Goal: Communication & Community: Share content

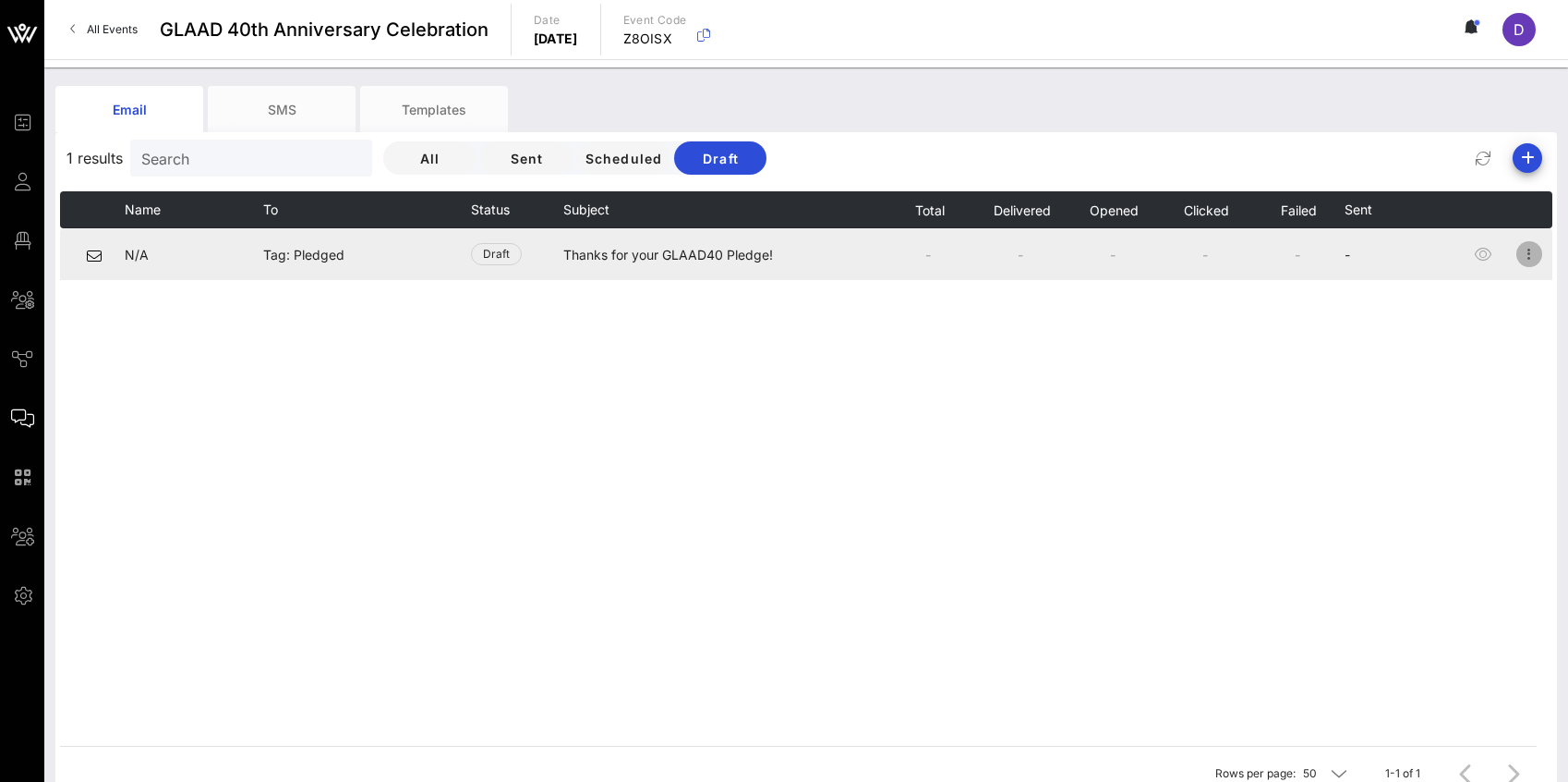
click at [1532, 251] on icon "button" at bounding box center [1529, 253] width 22 height 22
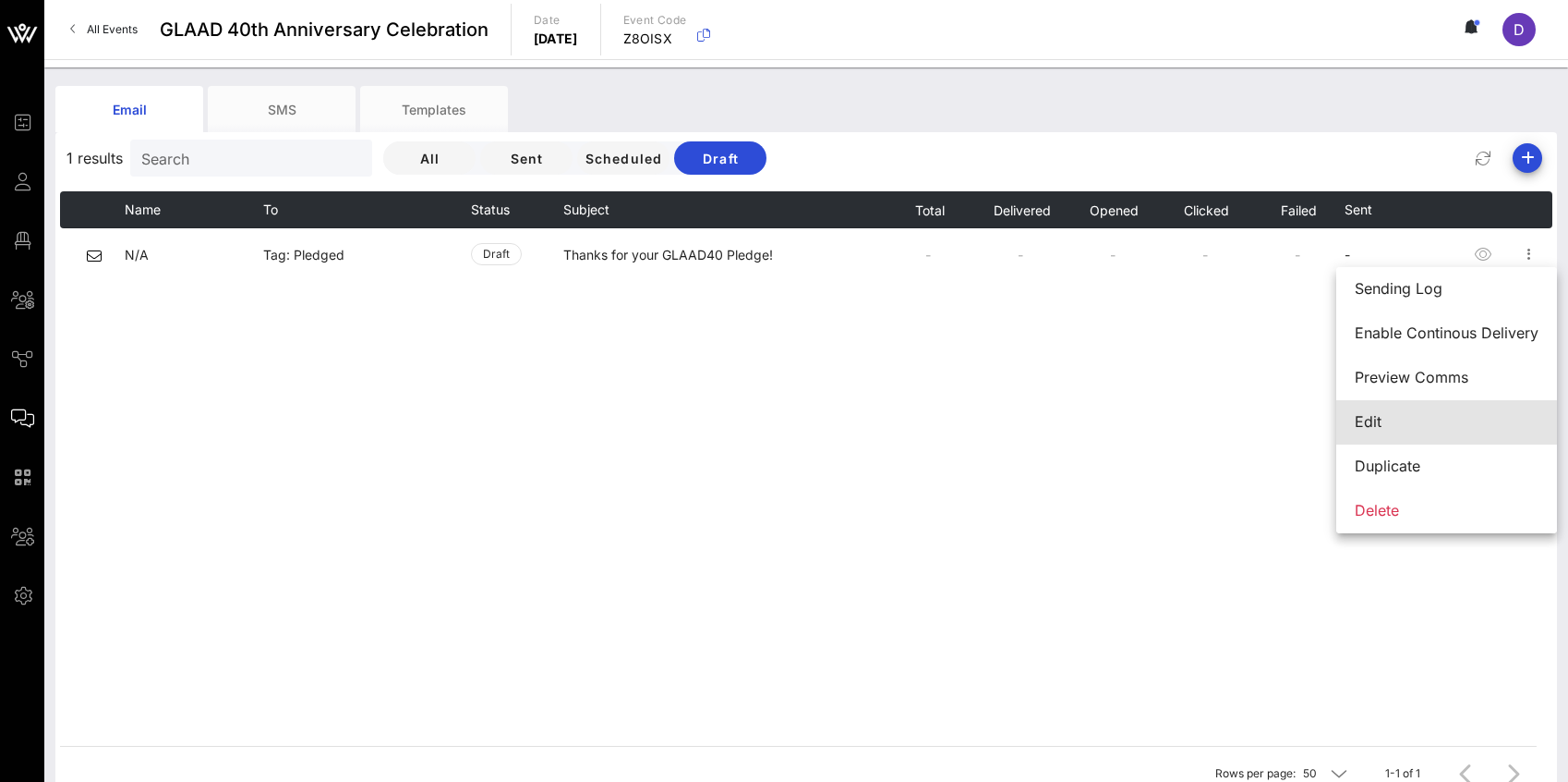
click at [1428, 416] on div "Edit" at bounding box center [1447, 421] width 184 height 17
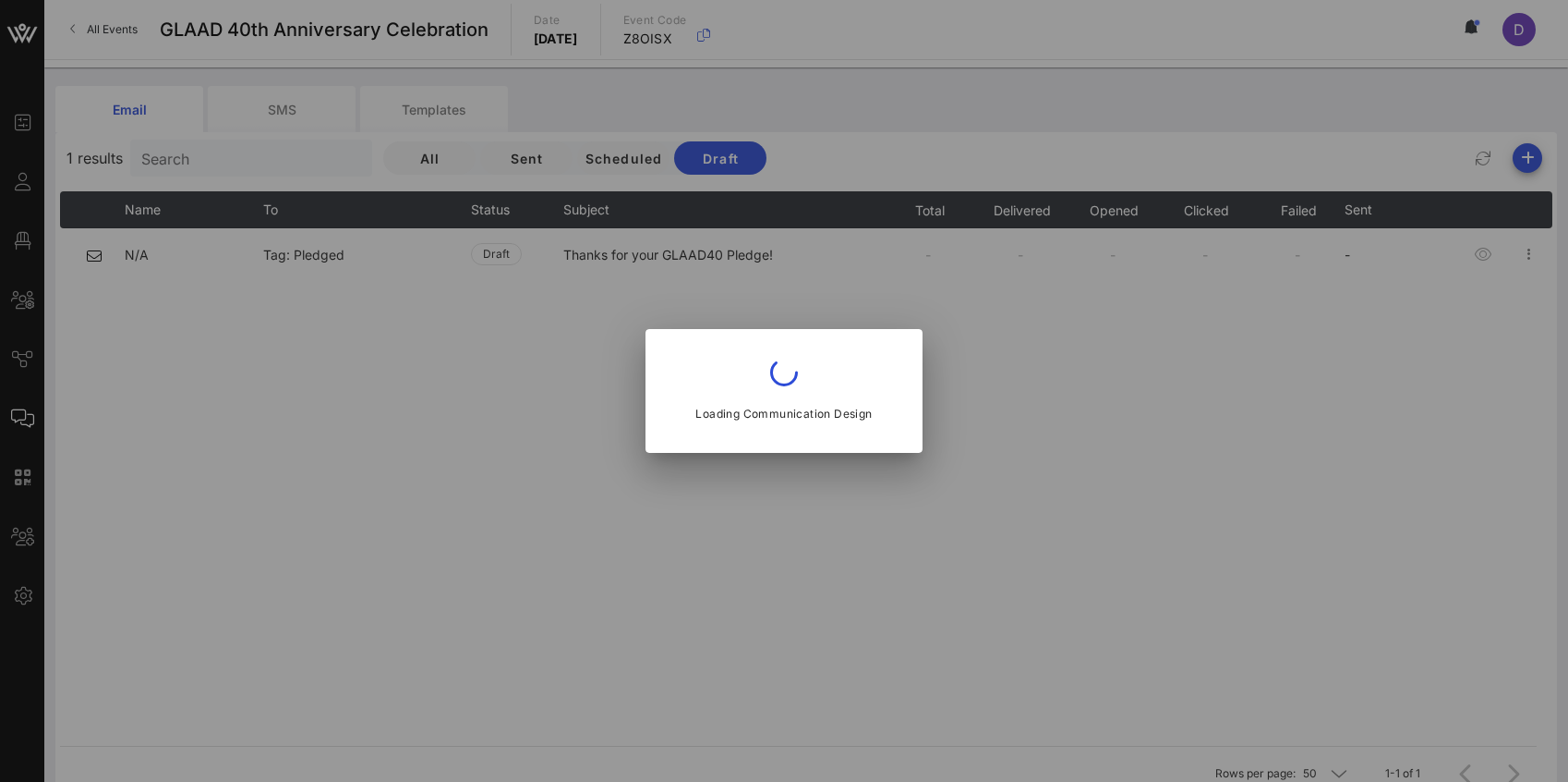
type input "[EMAIL_ADDRESS][DOMAIN_NAME]"
type input "Thanks for your GLAAD40 Pledge!"
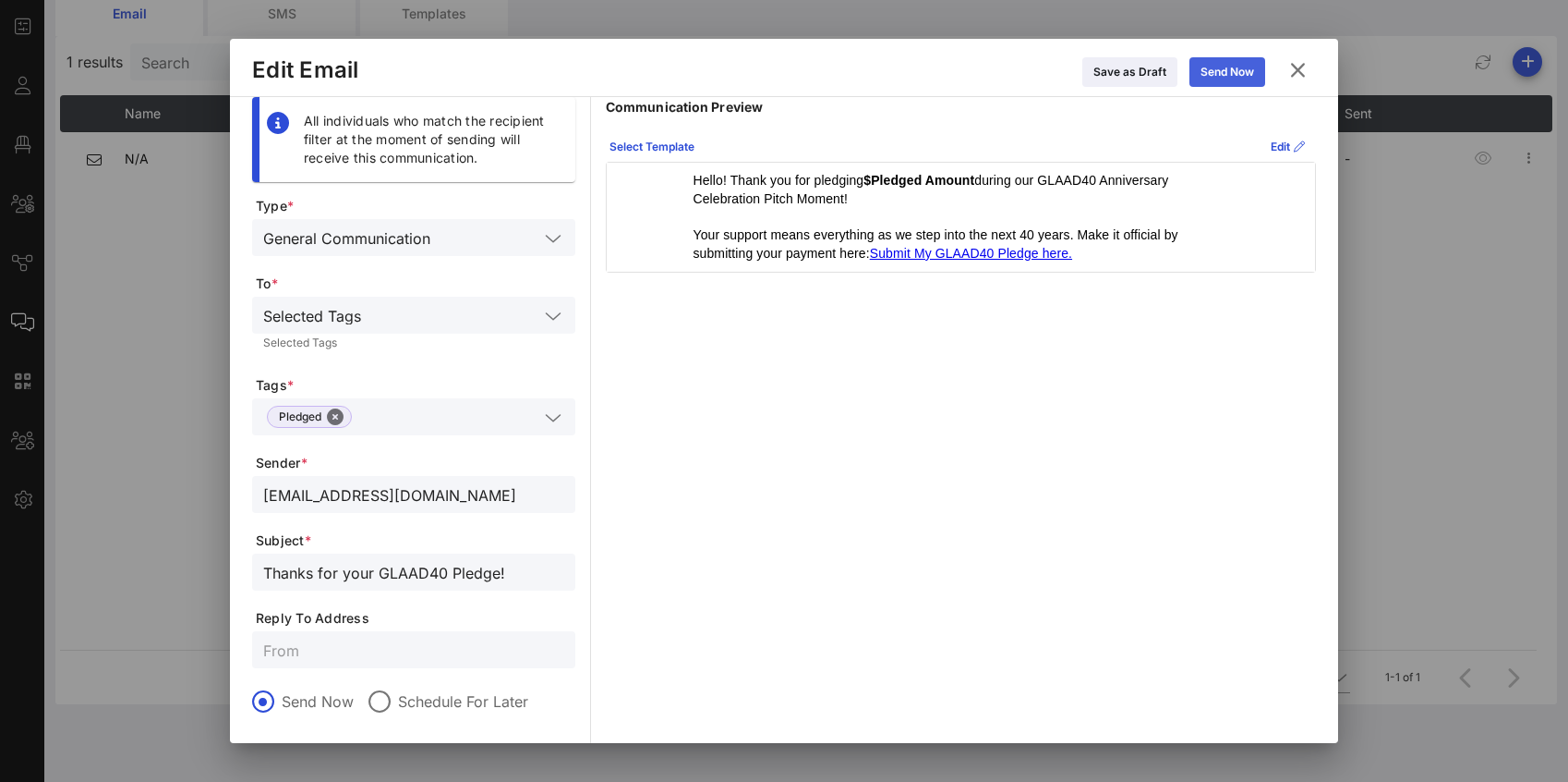
click at [1241, 73] on div "Send Now" at bounding box center [1228, 71] width 54 height 18
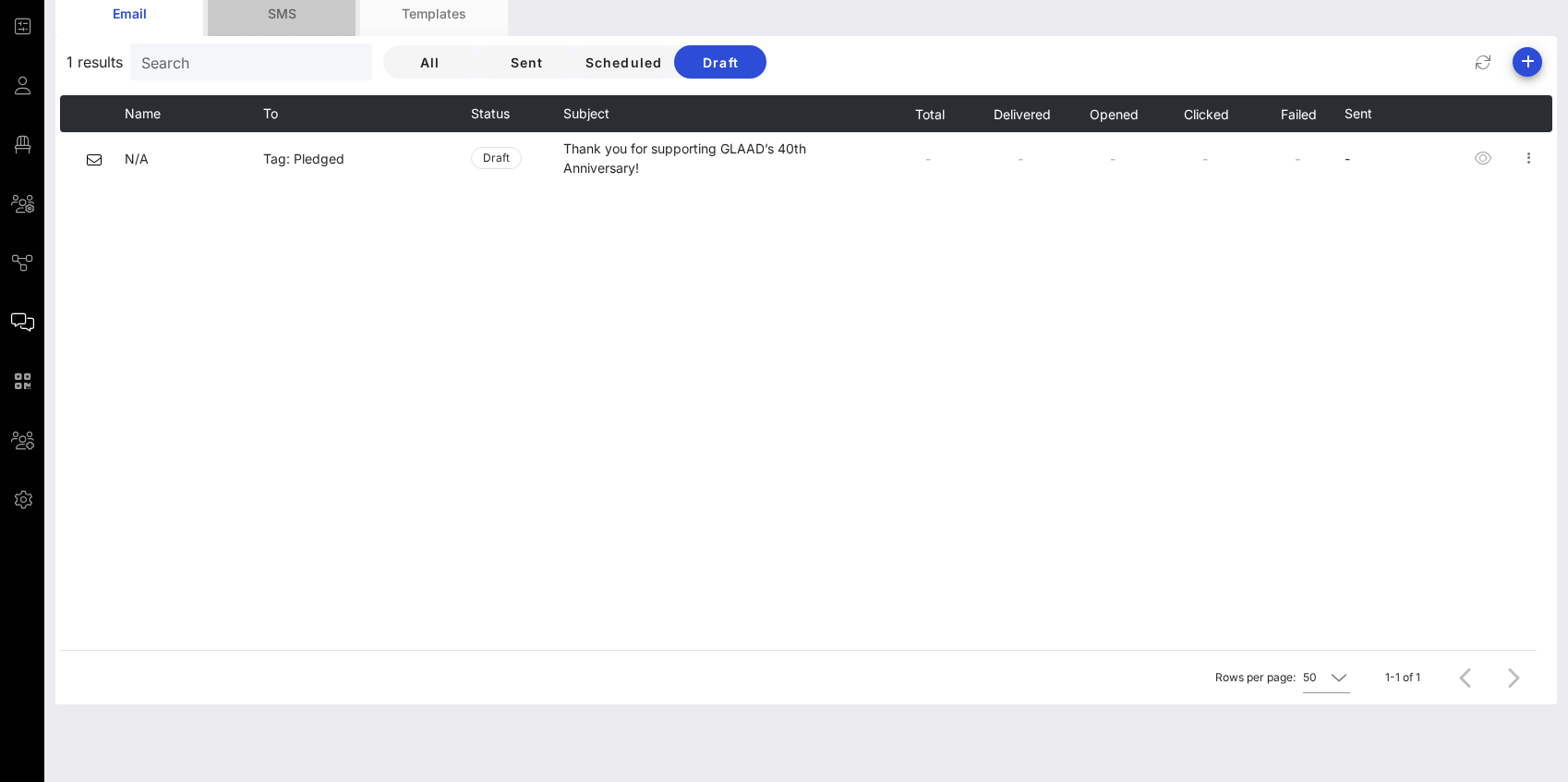
click at [279, 17] on div "SMS" at bounding box center [282, 12] width 148 height 46
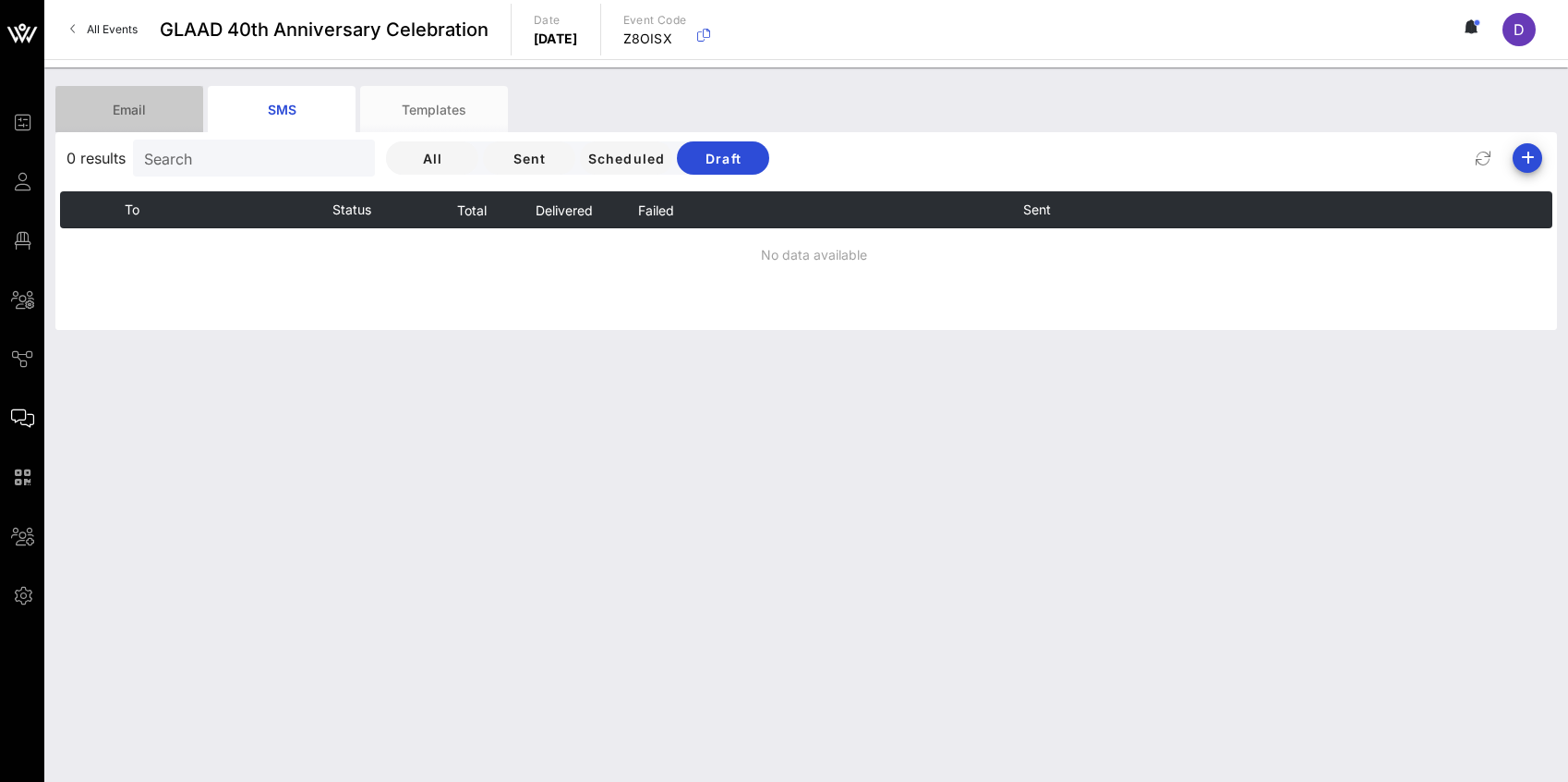
click at [149, 118] on div "Email" at bounding box center [129, 109] width 148 height 46
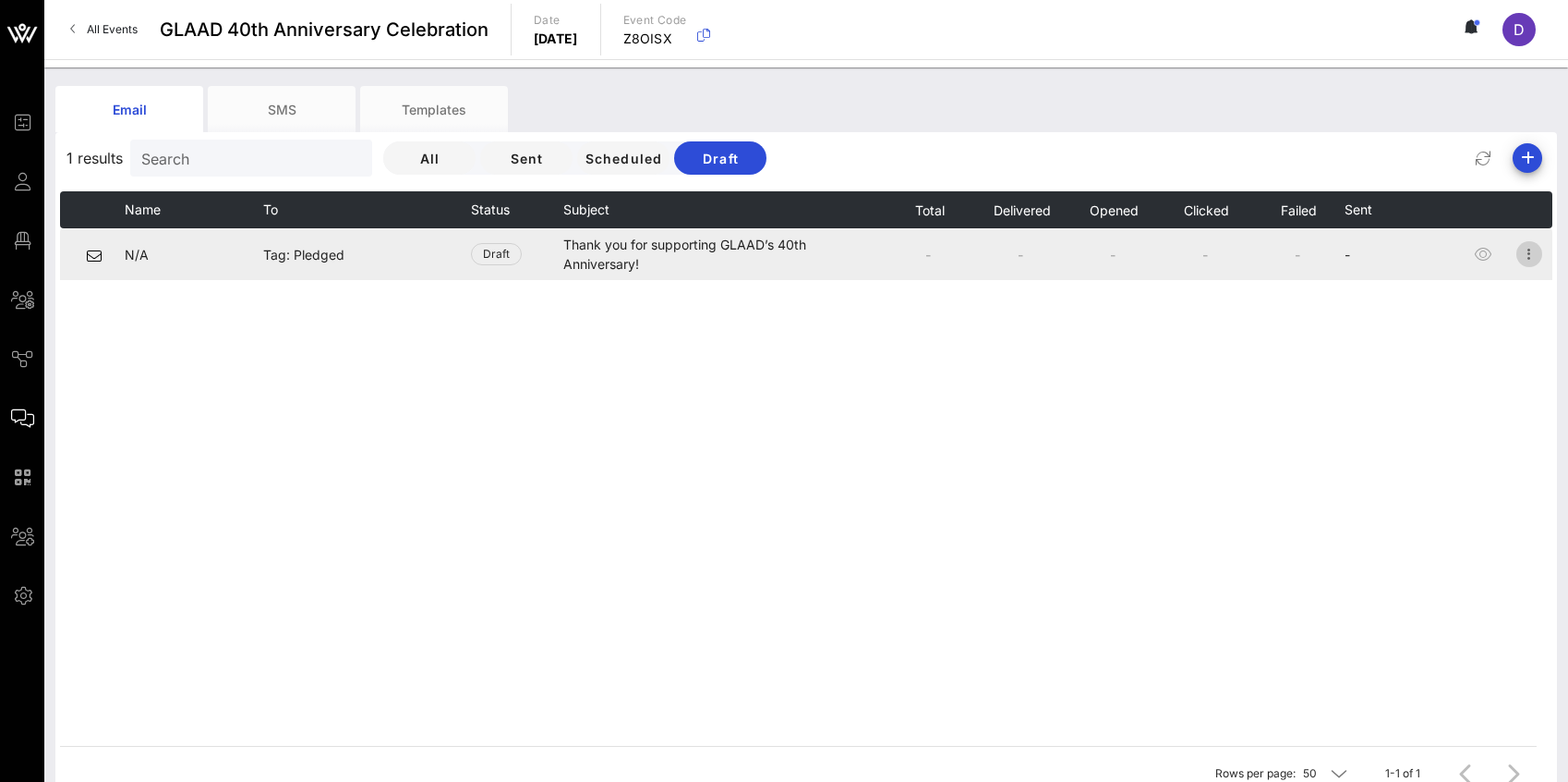
click at [1537, 254] on icon "button" at bounding box center [1529, 253] width 22 height 22
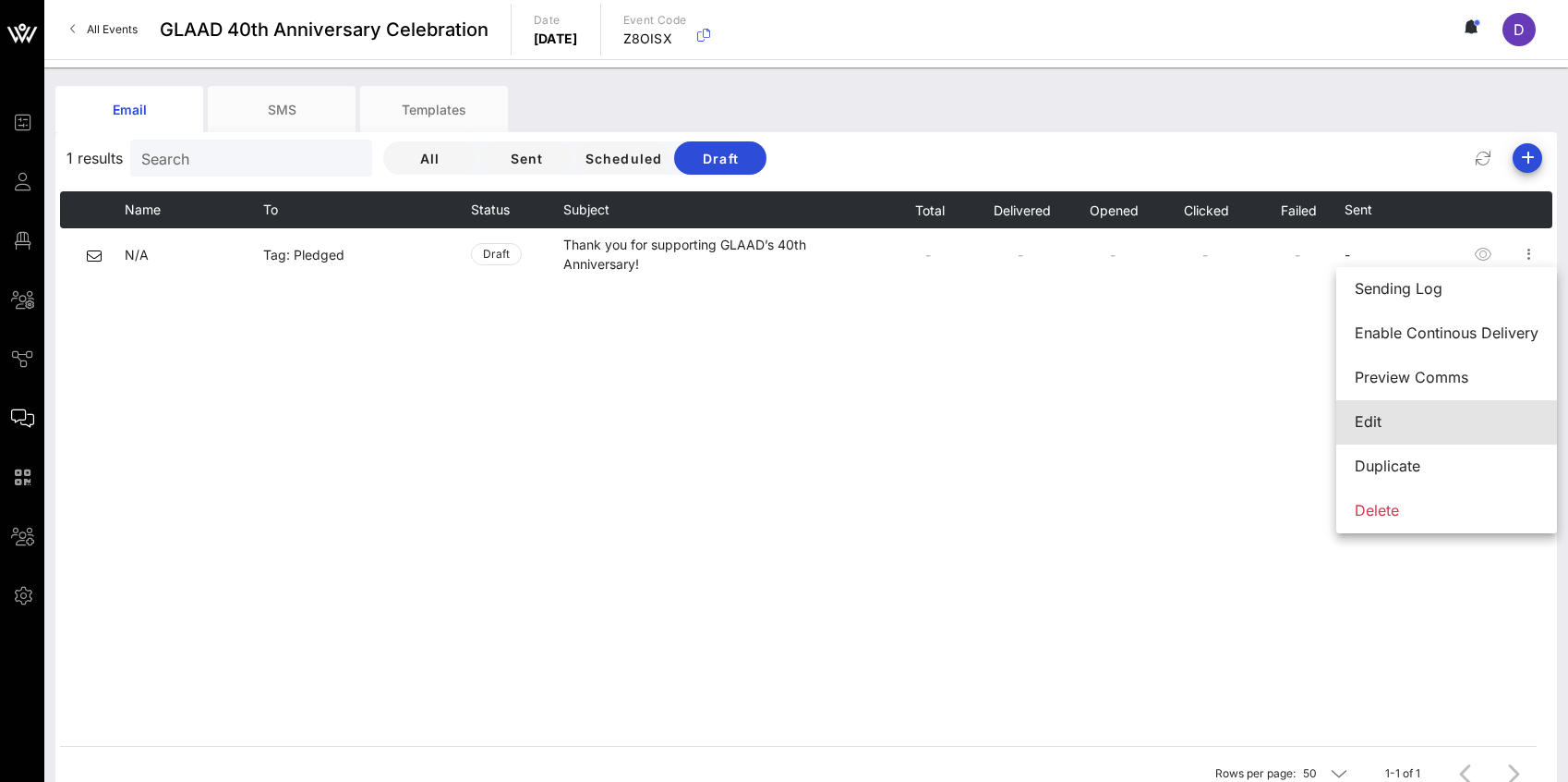
click at [1465, 429] on div "Edit" at bounding box center [1447, 421] width 184 height 17
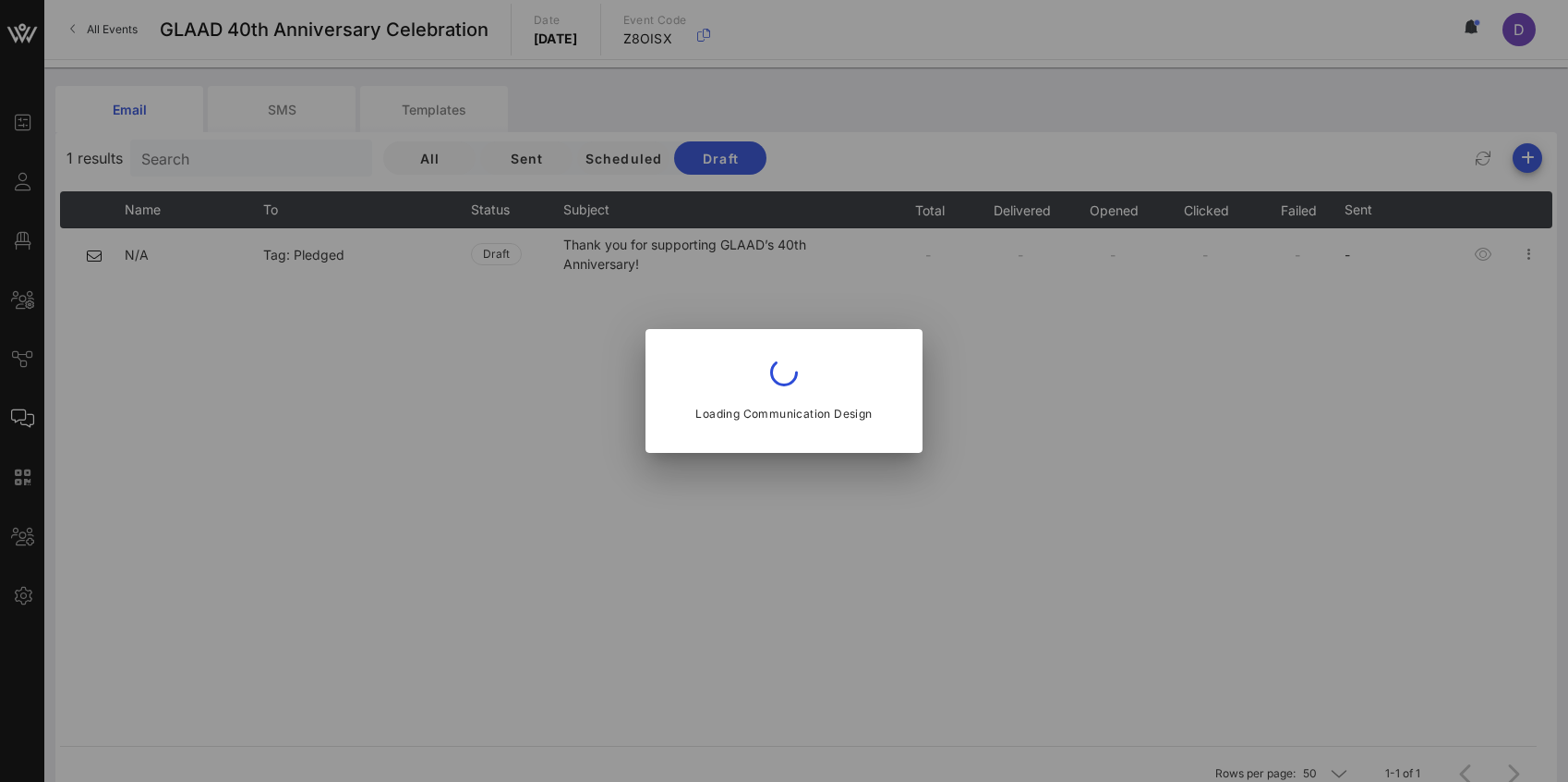
type input "[EMAIL_ADDRESS][DOMAIN_NAME]"
type input "Thank you for supporting GLAAD’s 40th Anniversary!"
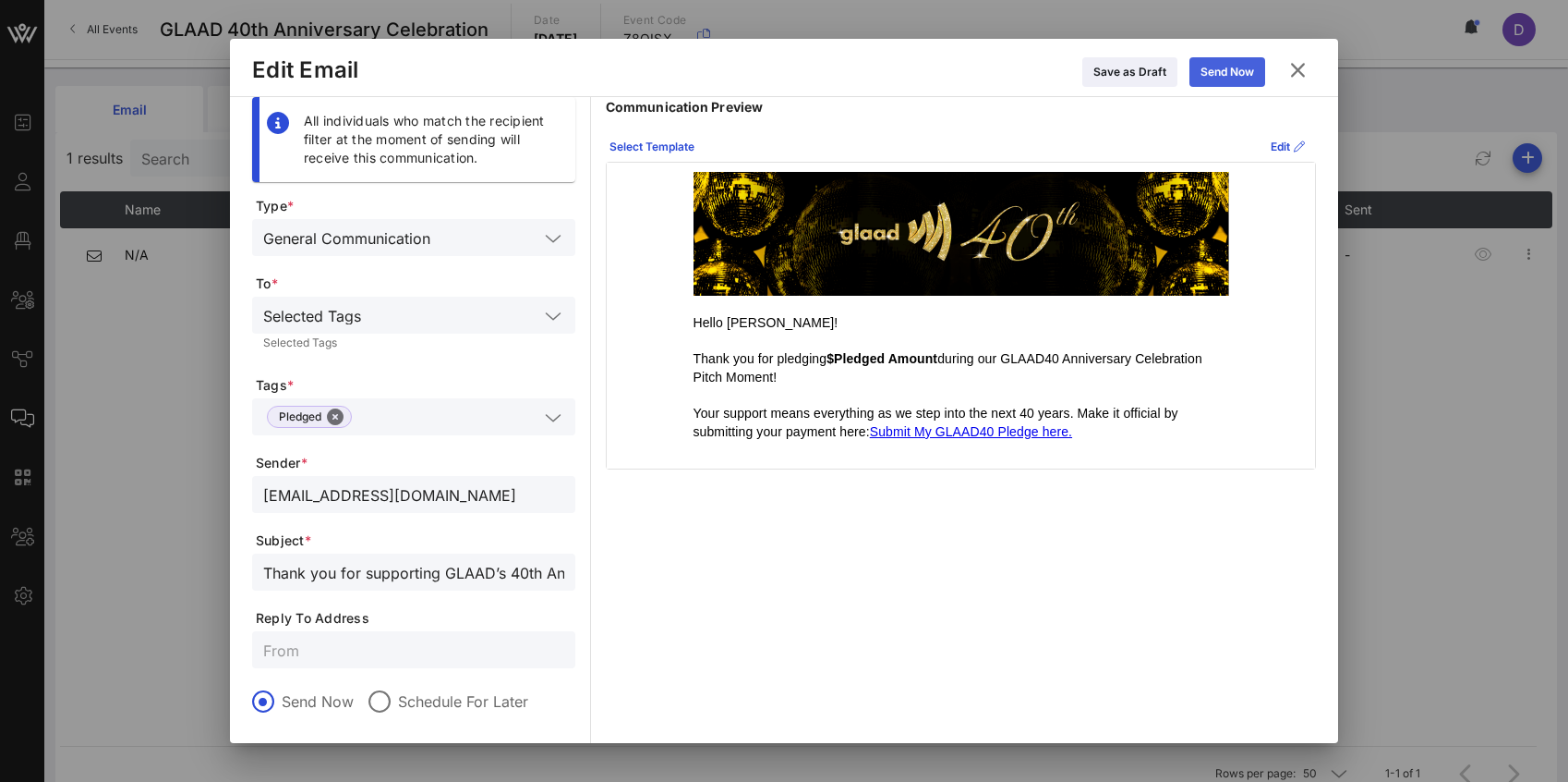
click at [1235, 64] on div "Send Now" at bounding box center [1228, 71] width 54 height 18
